Goal: Information Seeking & Learning: Check status

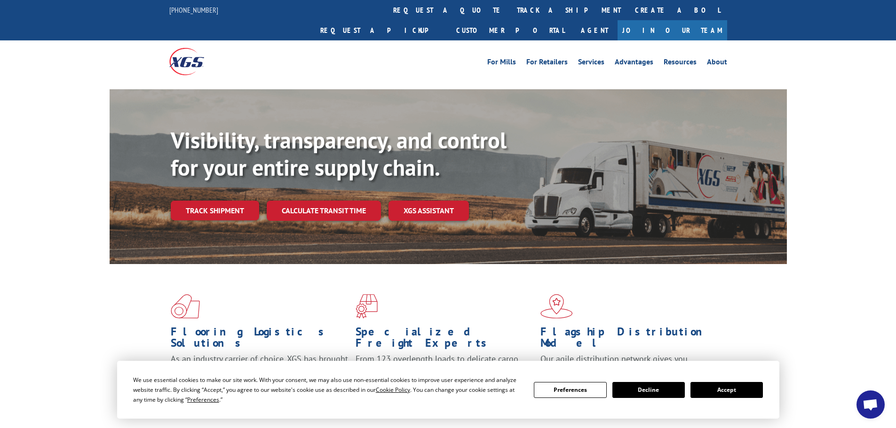
click at [198, 202] on div "Visibility, transparency, and control for your entire supply chain. Track shipm…" at bounding box center [479, 192] width 616 height 131
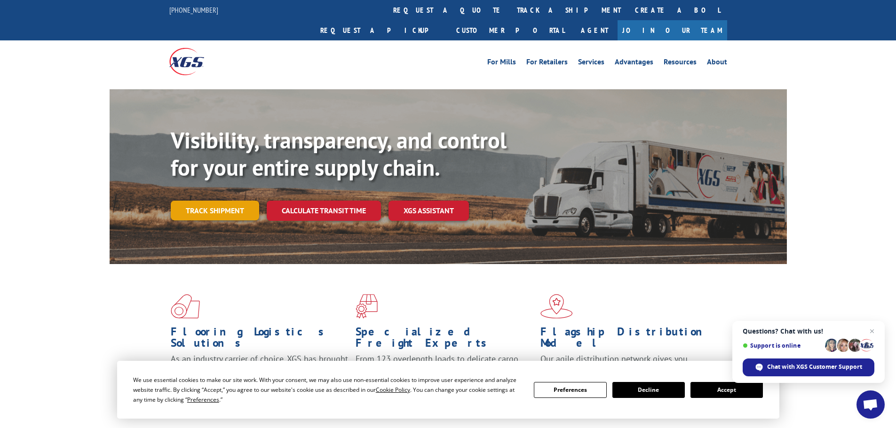
click at [201, 201] on link "Track shipment" at bounding box center [215, 211] width 88 height 20
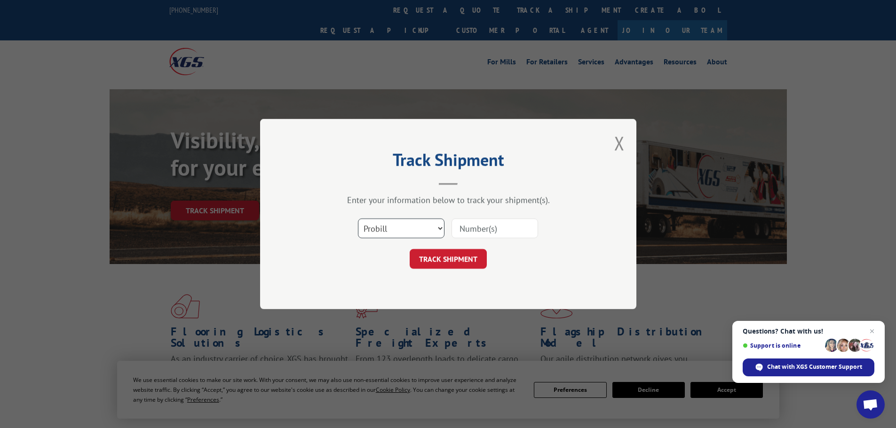
click at [423, 228] on select "Select category... Probill BOL PO" at bounding box center [401, 229] width 87 height 20
select select "po"
click at [358, 219] on select "Select category... Probill BOL PO" at bounding box center [401, 229] width 87 height 20
click at [464, 225] on input at bounding box center [494, 229] width 87 height 20
paste input "47510921"
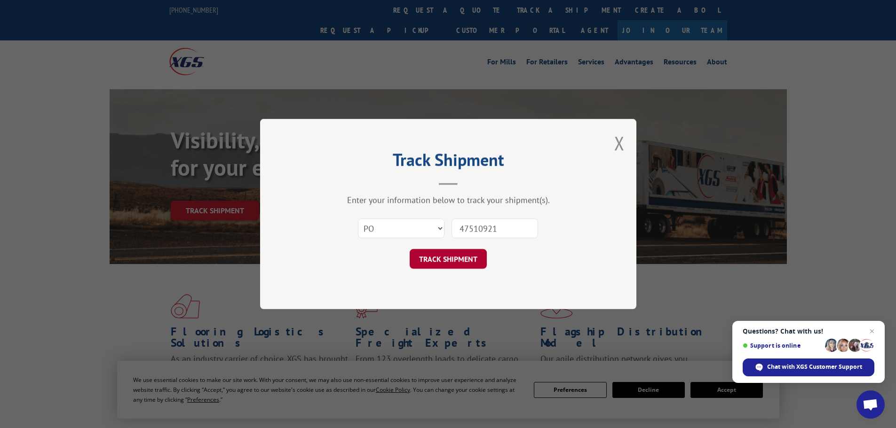
type input "47510921"
click at [444, 265] on button "TRACK SHIPMENT" at bounding box center [448, 259] width 77 height 20
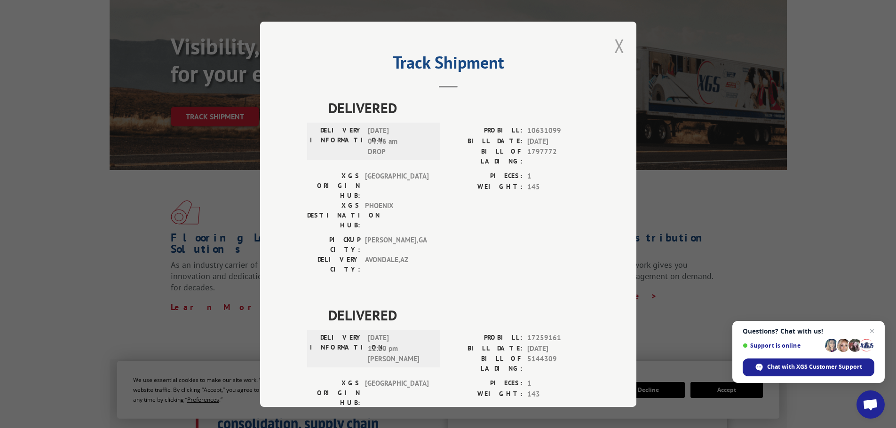
click at [614, 44] on button "Close modal" at bounding box center [619, 45] width 10 height 25
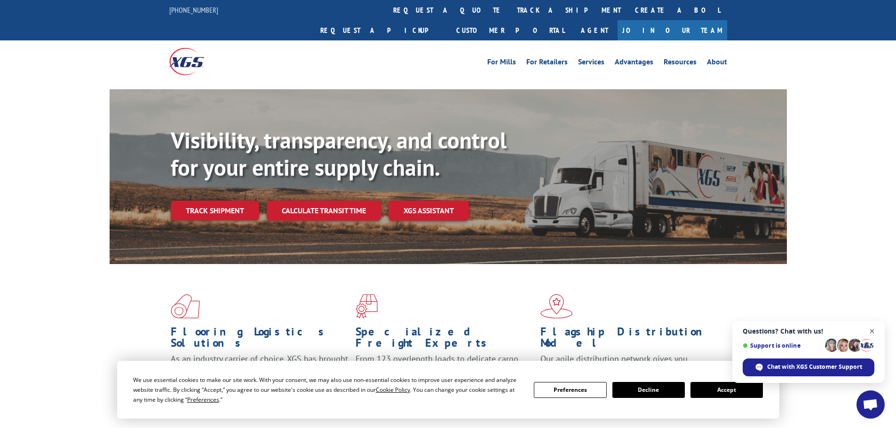
click at [877, 332] on span "Close chat" at bounding box center [872, 332] width 12 height 12
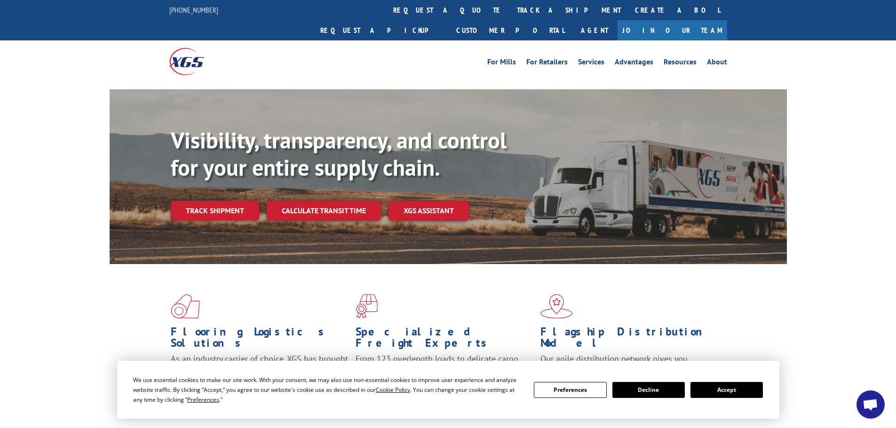
drag, startPoint x: 741, startPoint y: 390, endPoint x: 806, endPoint y: 317, distance: 97.6
click at [742, 390] on button "Accept" at bounding box center [726, 390] width 72 height 16
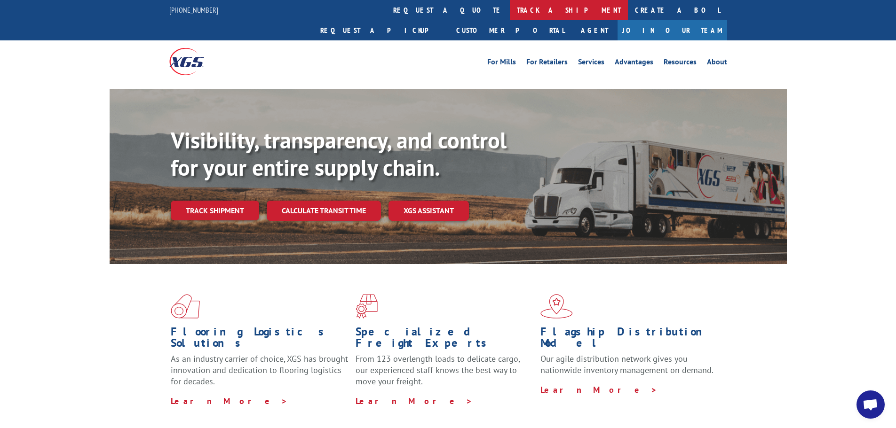
click at [510, 11] on link "track a shipment" at bounding box center [569, 10] width 118 height 20
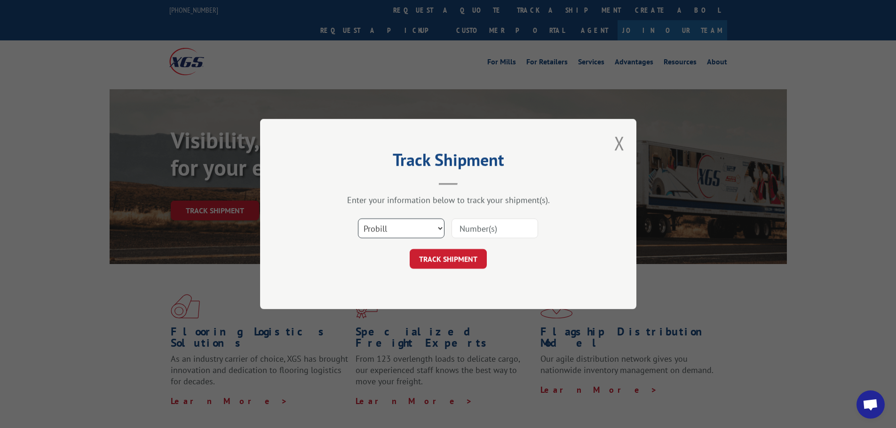
click at [384, 226] on select "Select category... Probill BOL PO" at bounding box center [401, 229] width 87 height 20
select select "po"
click at [358, 219] on select "Select category... Probill BOL PO" at bounding box center [401, 229] width 87 height 20
click at [454, 232] on input at bounding box center [494, 229] width 87 height 20
paste input "47510921"
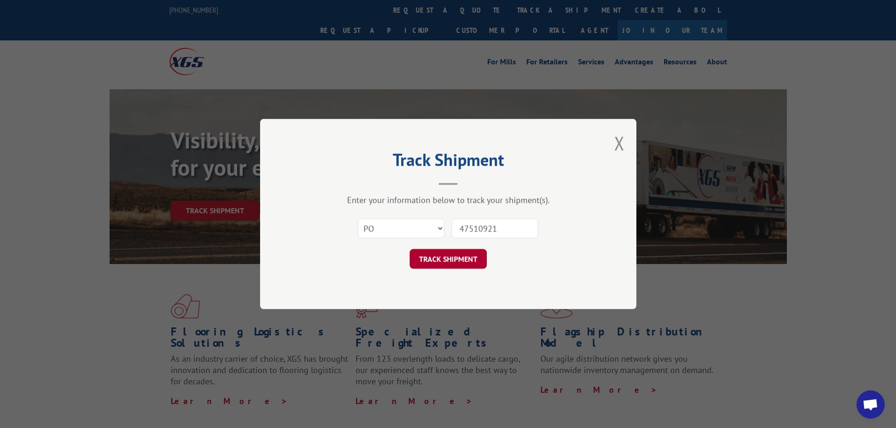
type input "47510921"
click at [450, 251] on button "TRACK SHIPMENT" at bounding box center [448, 259] width 77 height 20
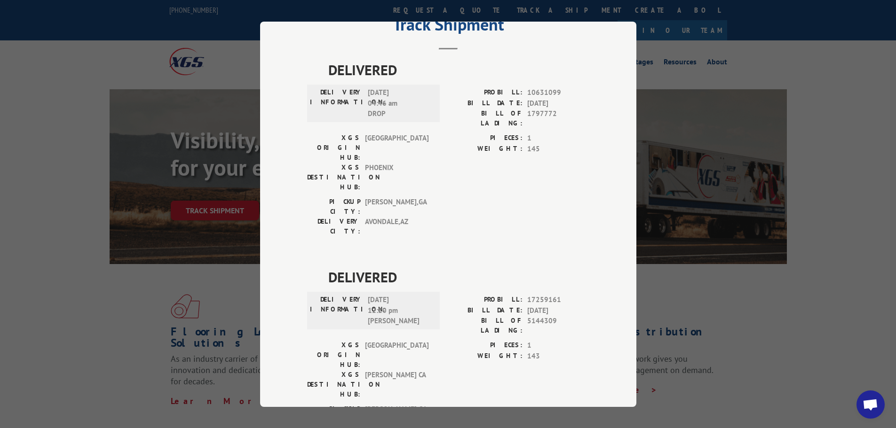
scroll to position [38, 0]
